Goal: Contribute content

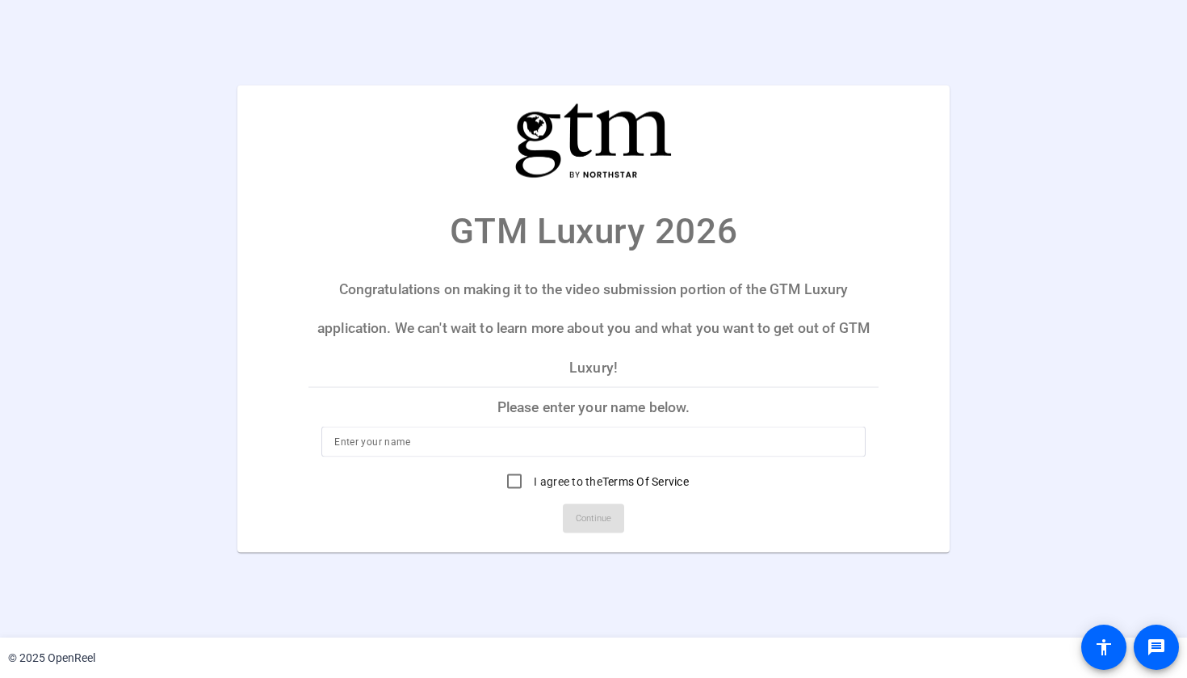
click at [450, 424] on p "Please enter your name below." at bounding box center [594, 407] width 570 height 39
click at [442, 430] on div at bounding box center [593, 441] width 519 height 31
type input "Kim McCardell"
click at [517, 487] on input "I agree to the Terms Of Service" at bounding box center [514, 481] width 32 height 32
checkbox input "true"
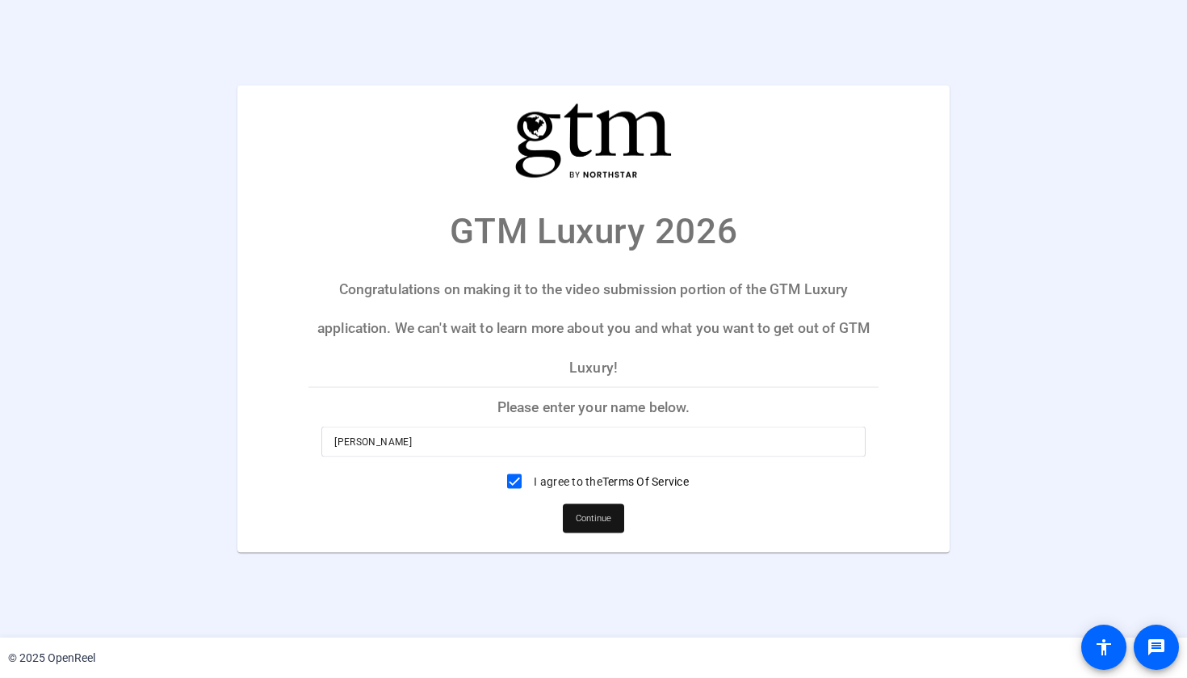
click at [587, 520] on span "Continue" at bounding box center [594, 518] width 36 height 24
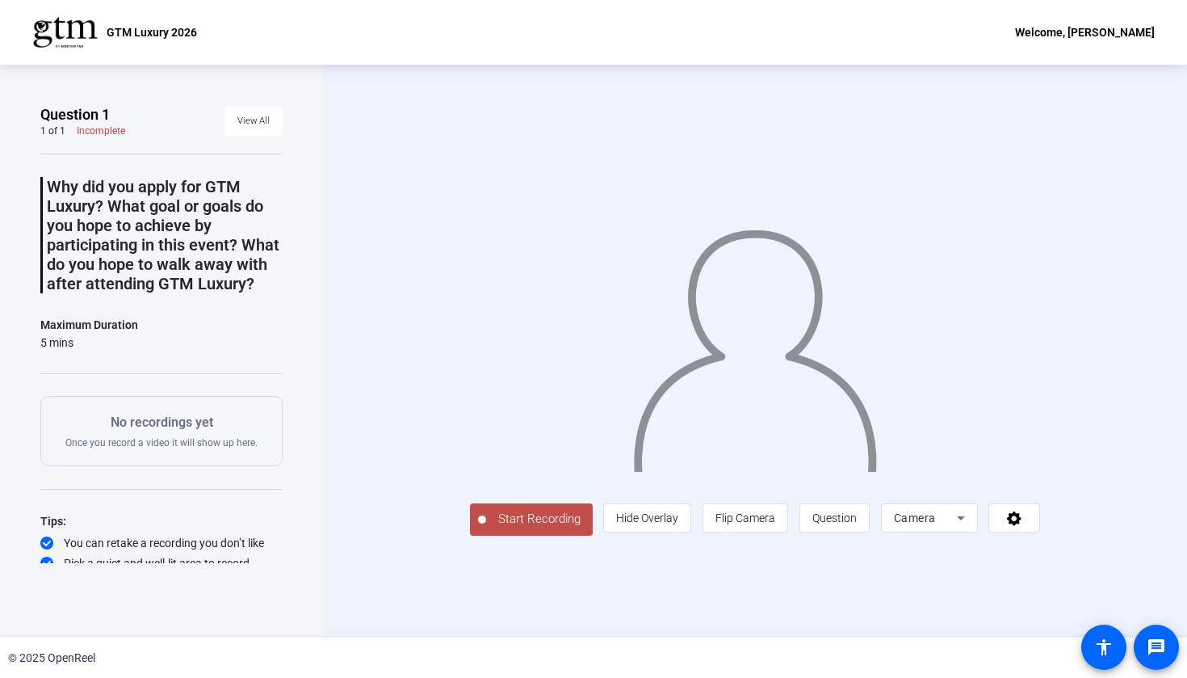
click at [486, 528] on span "Start Recording" at bounding box center [539, 519] width 107 height 19
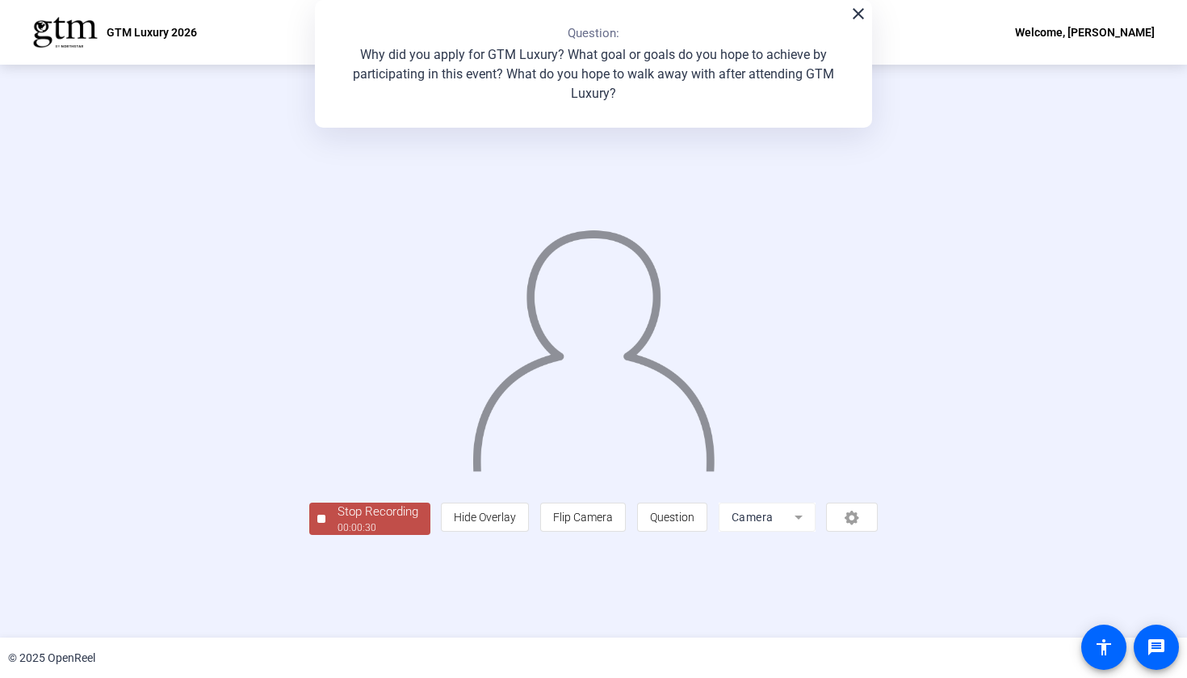
click at [338, 521] on div "Stop Recording" at bounding box center [378, 511] width 81 height 19
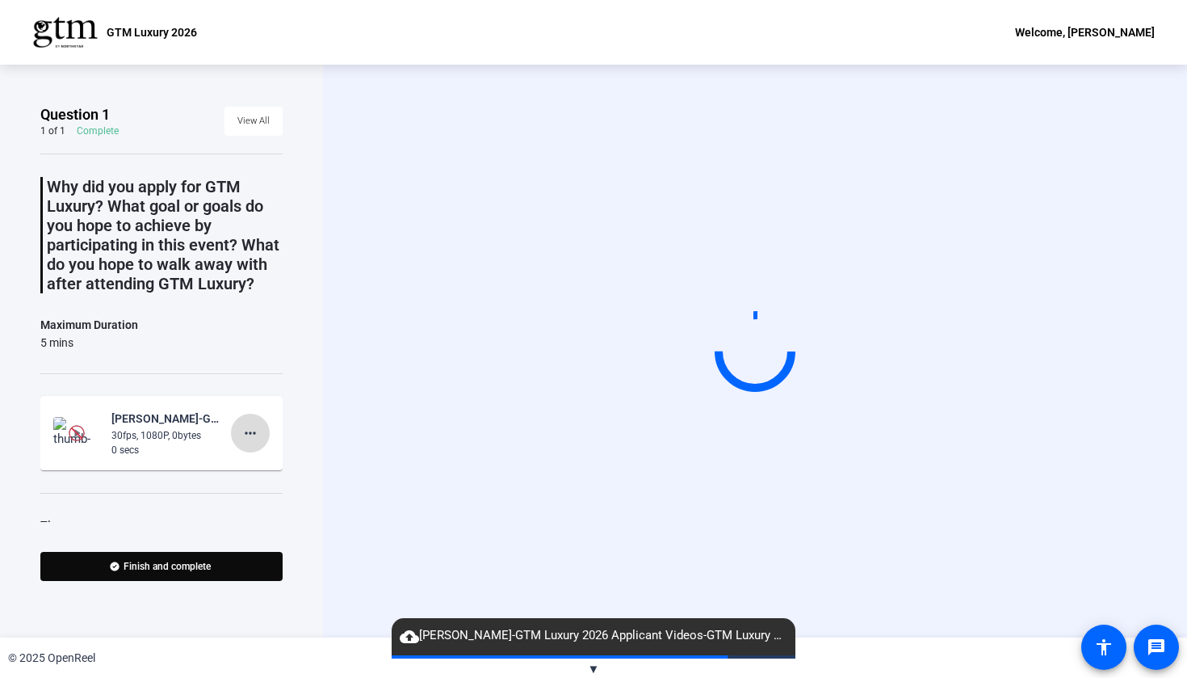
click at [262, 434] on span at bounding box center [250, 433] width 39 height 39
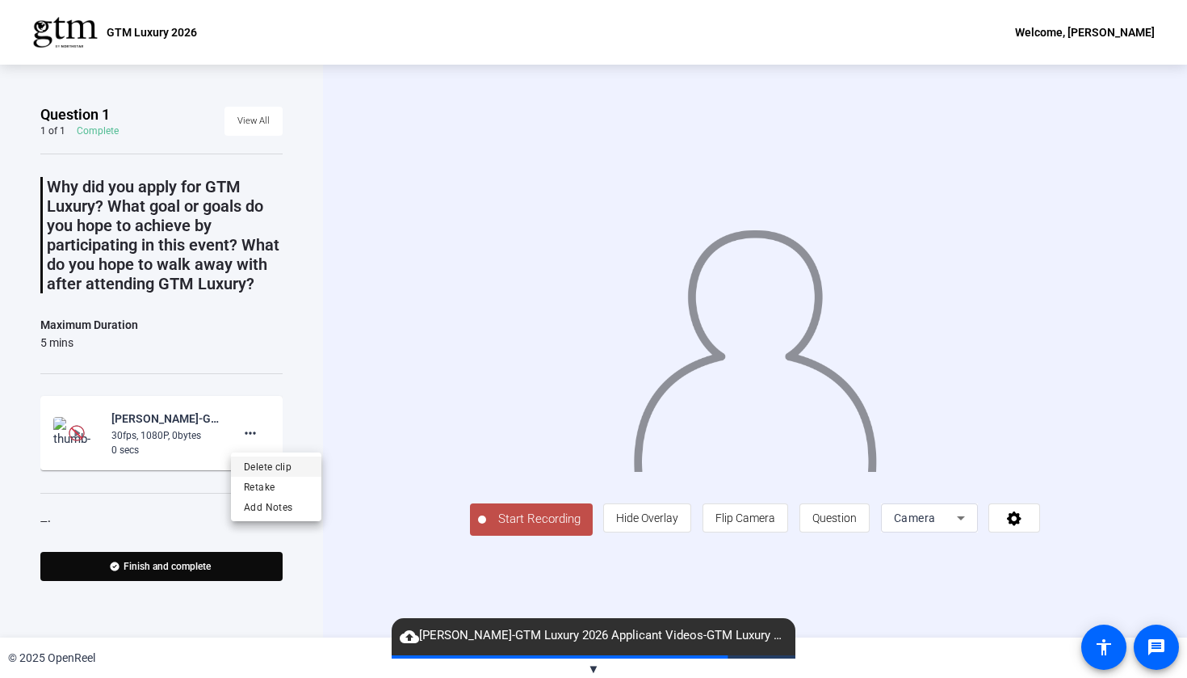
click at [263, 460] on span "Delete clip" at bounding box center [276, 466] width 65 height 19
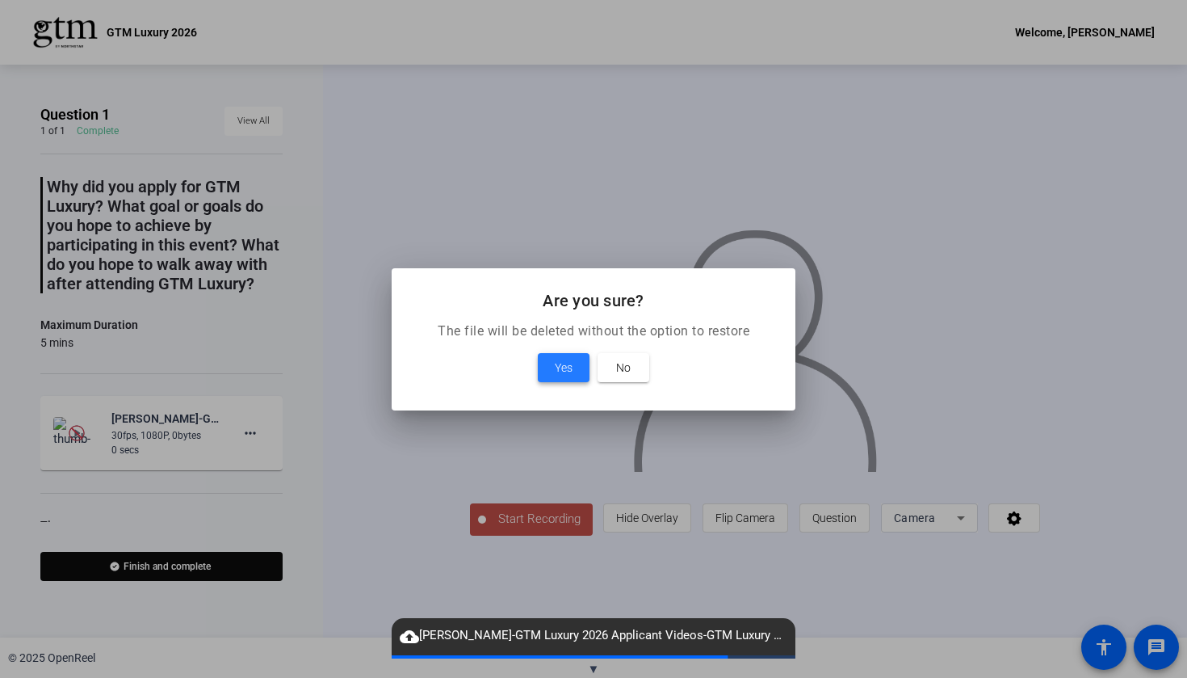
click at [570, 367] on span "Yes" at bounding box center [564, 367] width 18 height 19
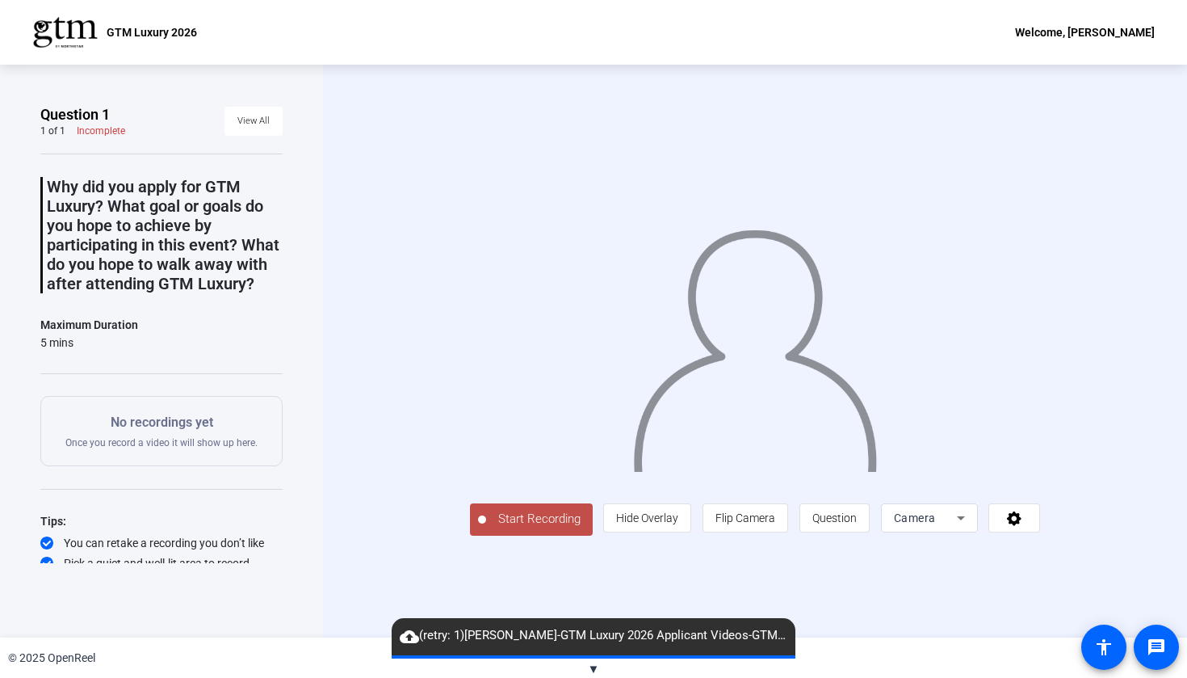
click at [486, 528] on span "Start Recording" at bounding box center [539, 519] width 107 height 19
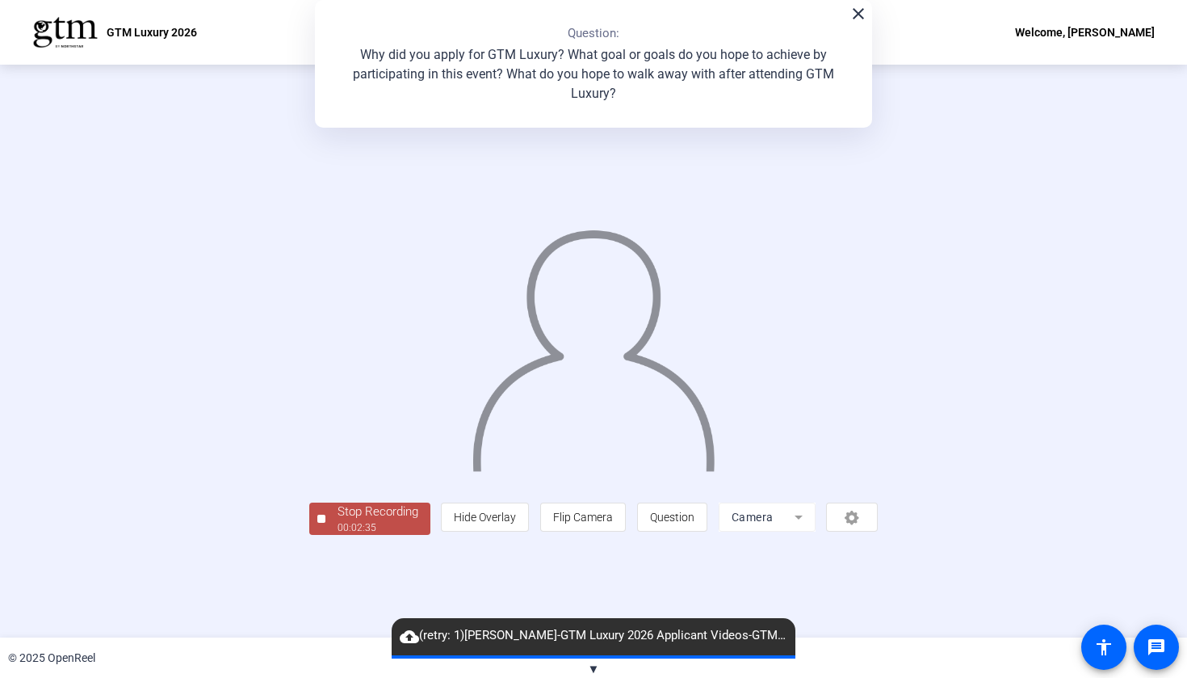
click at [338, 521] on div "Stop Recording" at bounding box center [378, 511] width 81 height 19
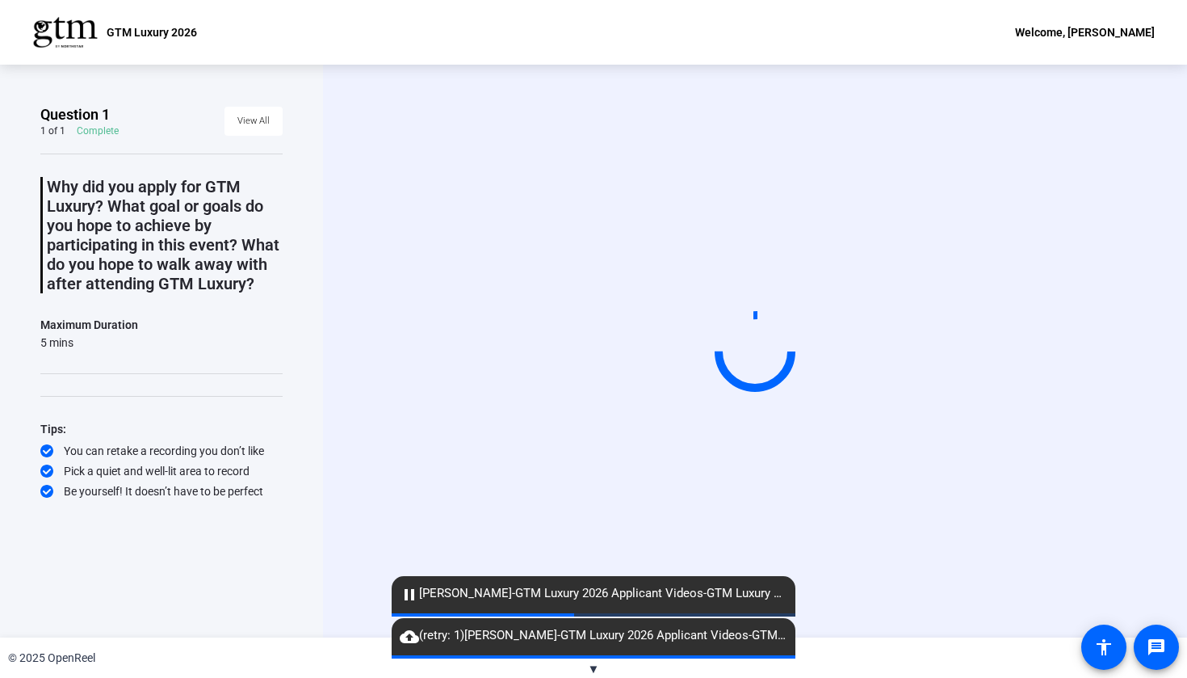
click at [411, 639] on mat-icon "cloud_upload" at bounding box center [409, 636] width 19 height 19
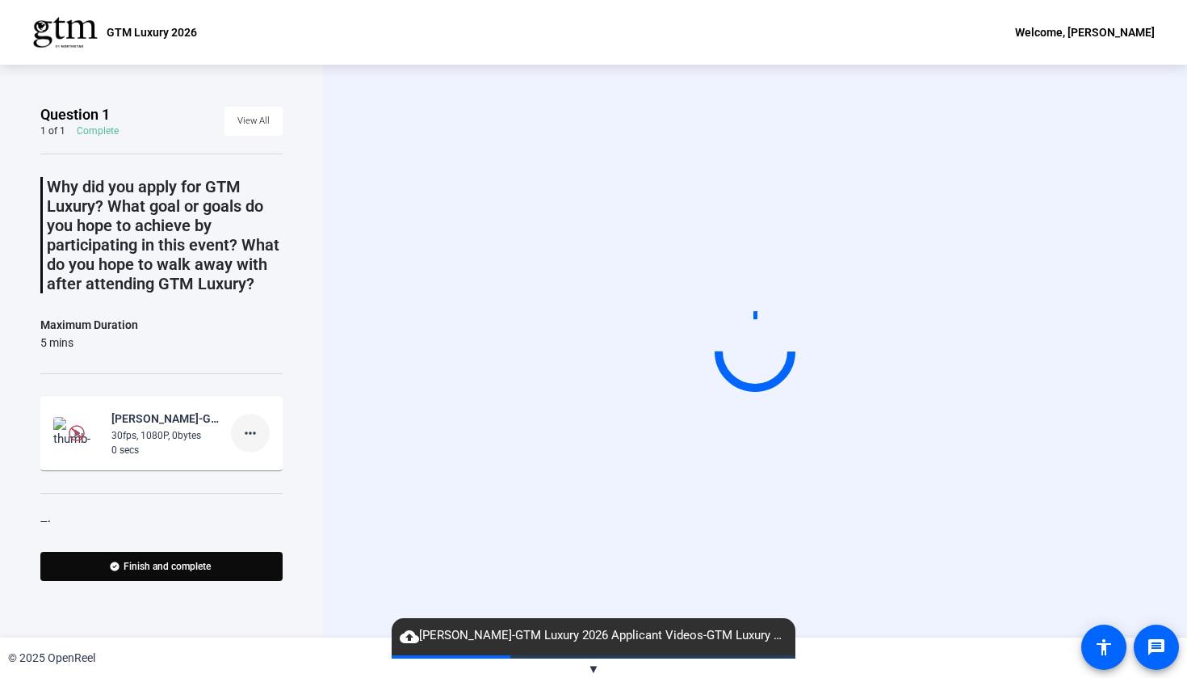
click at [247, 435] on mat-icon "more_horiz" at bounding box center [250, 432] width 19 height 19
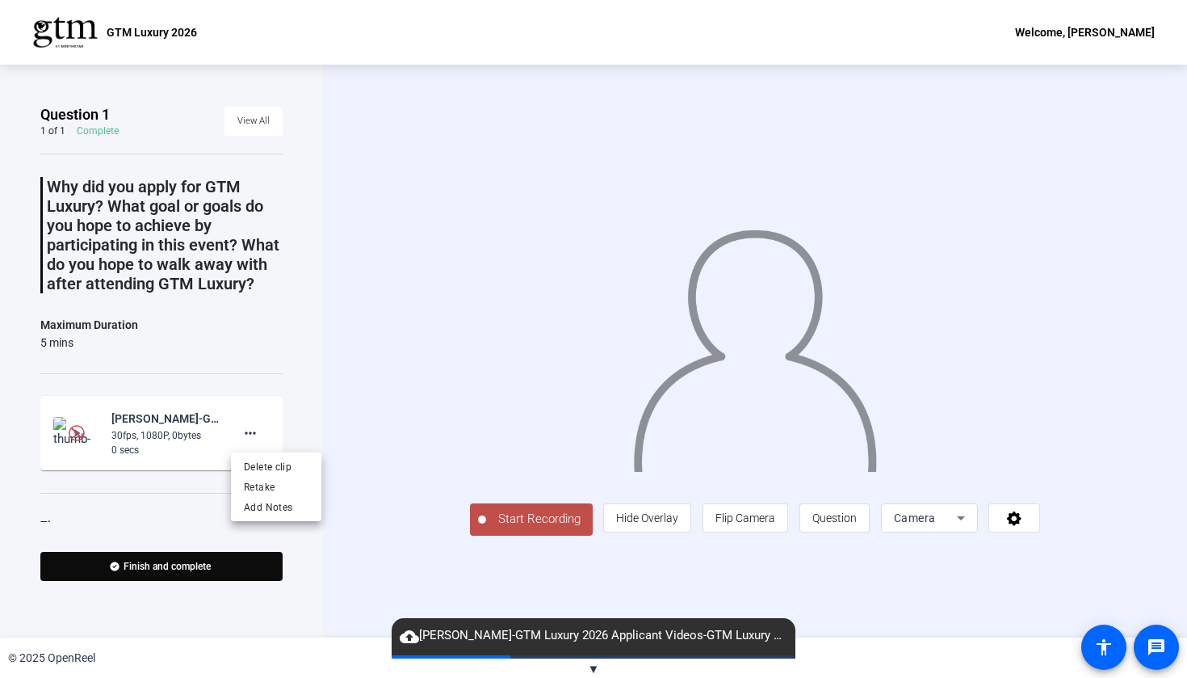
click at [143, 421] on div at bounding box center [593, 339] width 1187 height 678
click at [78, 438] on img at bounding box center [77, 433] width 16 height 16
click at [409, 638] on mat-icon "cloud_upload" at bounding box center [409, 636] width 19 height 19
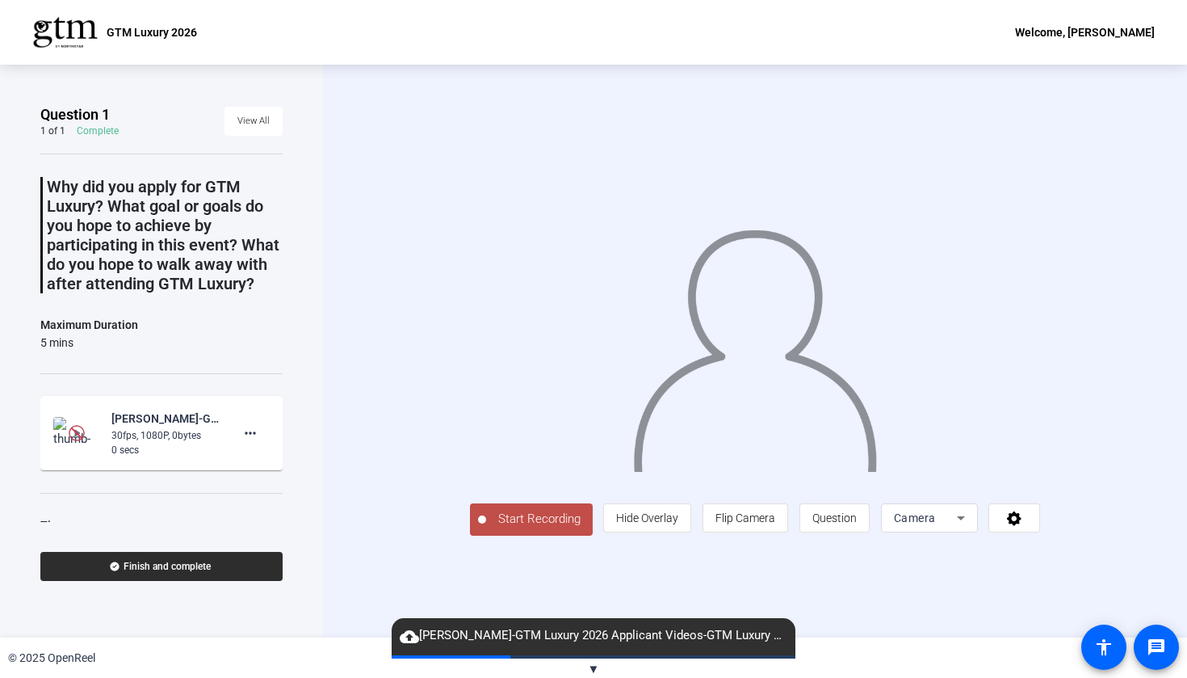
click at [204, 569] on span "Finish and complete" at bounding box center [167, 566] width 87 height 13
